Goal: Task Accomplishment & Management: Use online tool/utility

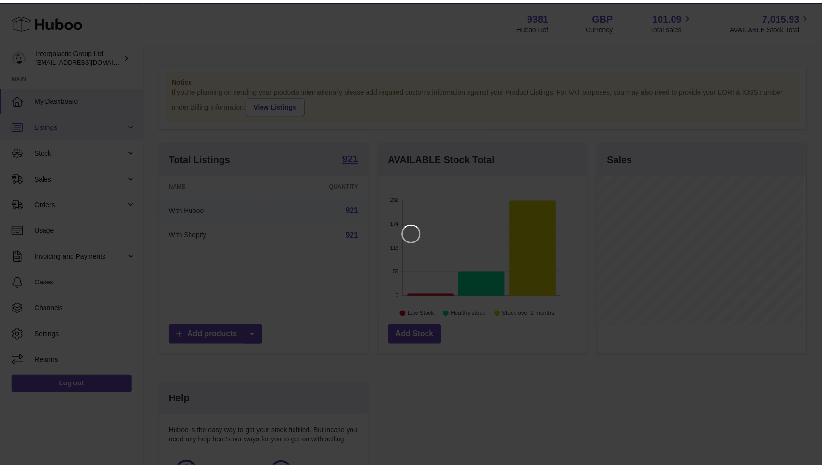
scroll to position [150, 211]
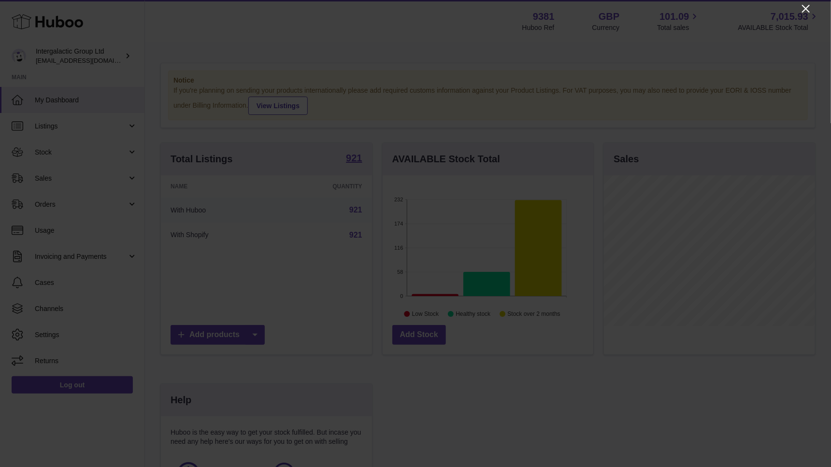
click at [807, 8] on icon "Close" at bounding box center [806, 9] width 8 height 8
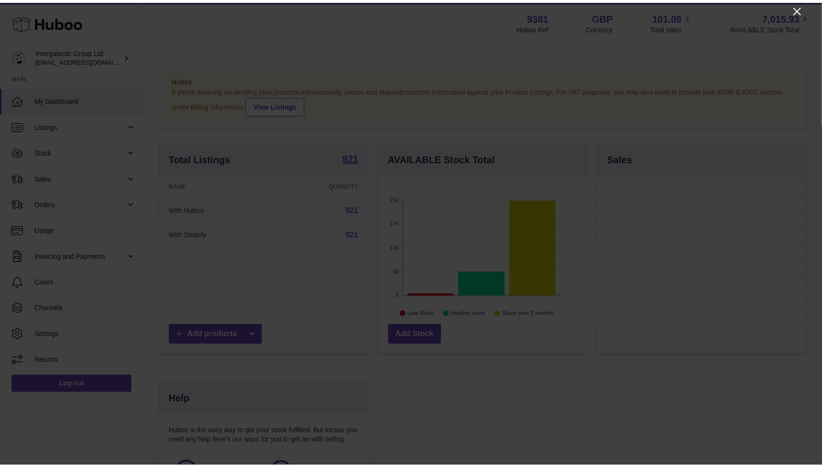
scroll to position [483243, 483186]
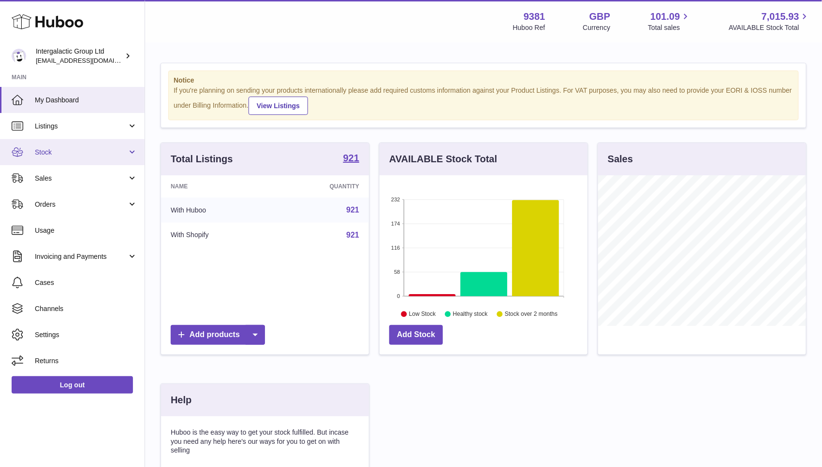
click at [63, 160] on link "Stock" at bounding box center [72, 152] width 145 height 26
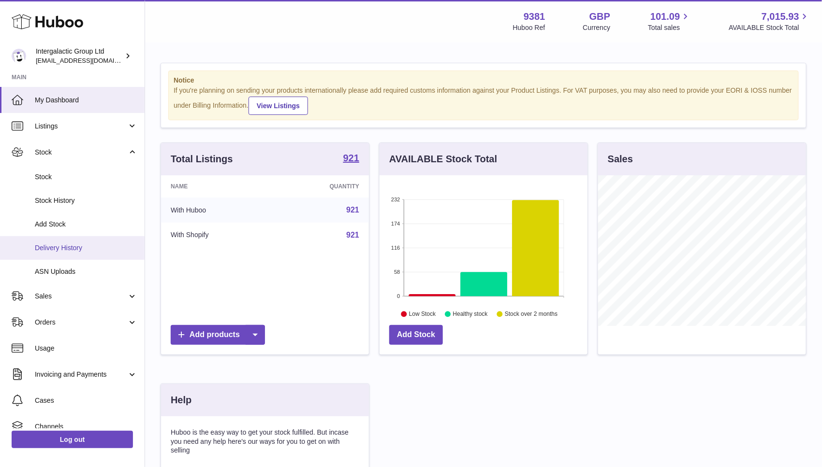
click at [65, 244] on span "Delivery History" at bounding box center [86, 248] width 102 height 9
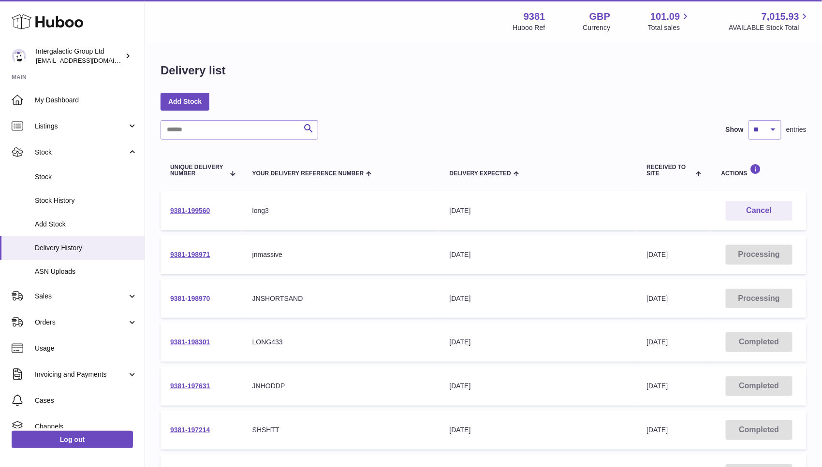
click at [195, 297] on link "9381-198970" at bounding box center [190, 299] width 40 height 8
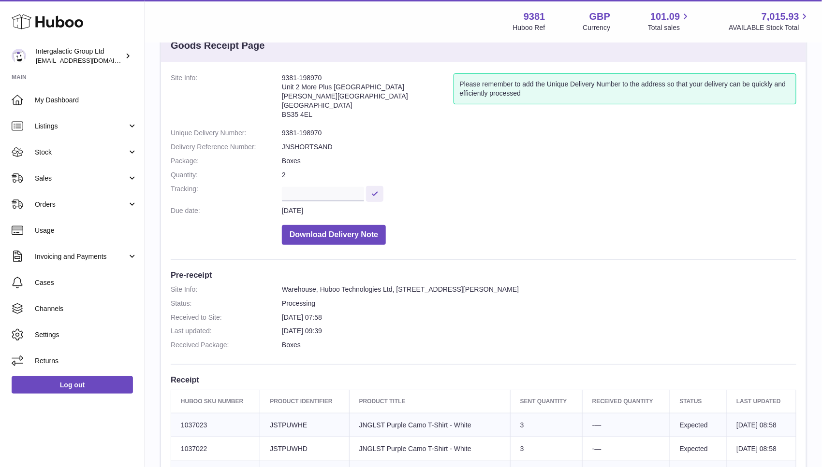
scroll to position [29, 0]
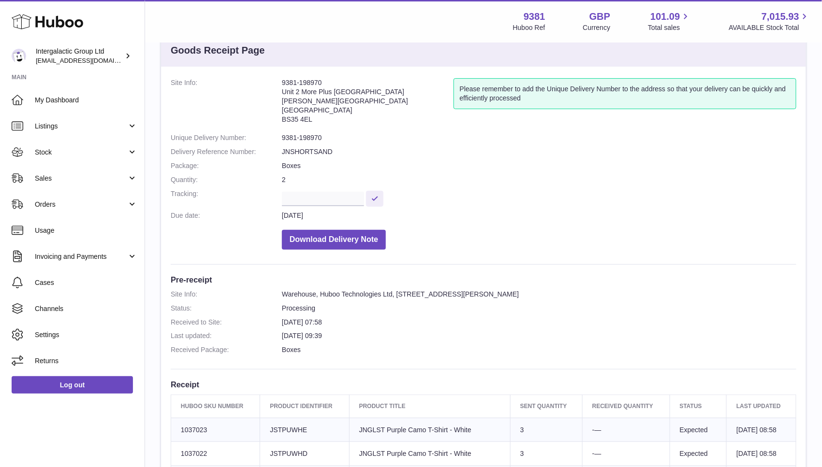
drag, startPoint x: 314, startPoint y: 118, endPoint x: 281, endPoint y: 83, distance: 47.9
click at [282, 83] on address "9381-198970 Unit 2 More Plus Central Park Hudson Ave Severn Beach BS35 4EL" at bounding box center [368, 103] width 172 height 50
copy address "9381-198970 Unit 2 More Plus Central Park Hudson Ave Severn Beach BS35 4EL"
